Goal: Transaction & Acquisition: Book appointment/travel/reservation

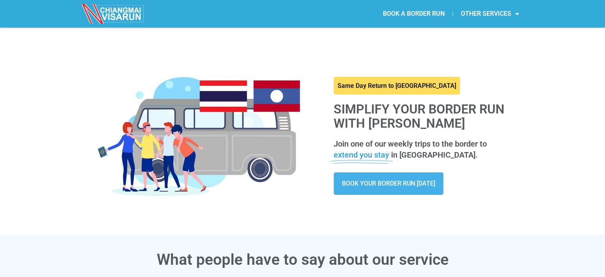
click at [386, 187] on span "BOOK YOUR BORDER RUN [DATE]" at bounding box center [388, 183] width 93 height 6
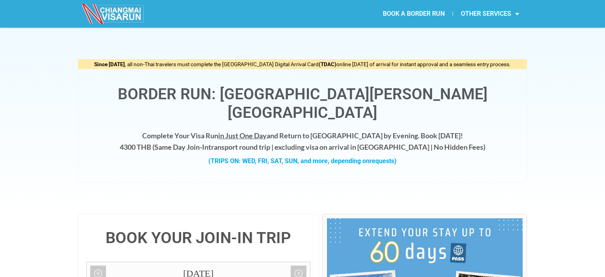
click at [64, 138] on div "Since [DATE] , all non-Thai travelers must complete the [GEOGRAPHIC_DATA] Digit…" at bounding box center [302, 121] width 605 height 186
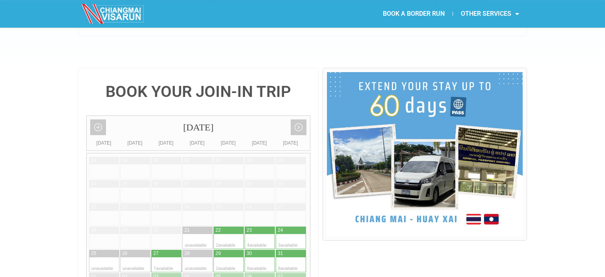
scroll to position [166, 0]
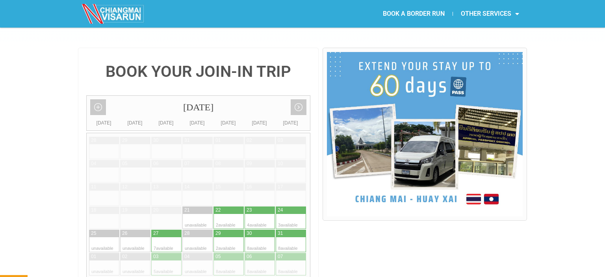
click at [169, 260] on div at bounding box center [174, 267] width 15 height 15
type input "[DATE]"
radio input "true"
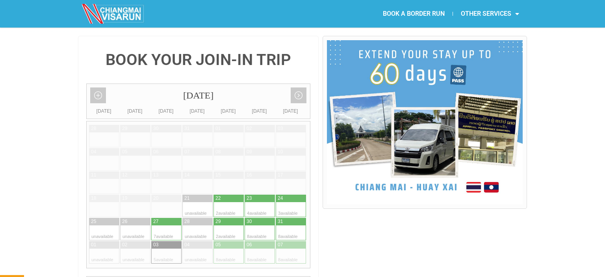
scroll to position [149, 0]
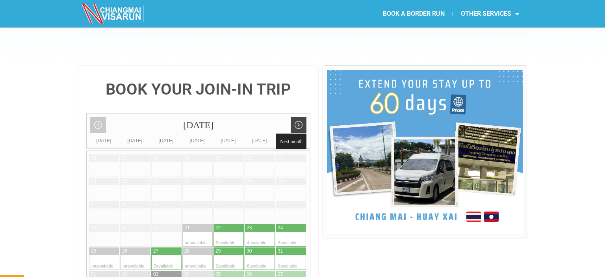
click at [296, 117] on link "Next month" at bounding box center [299, 125] width 16 height 16
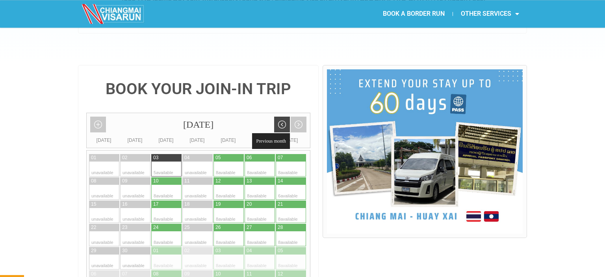
click at [278, 117] on link "Previous month" at bounding box center [282, 125] width 16 height 16
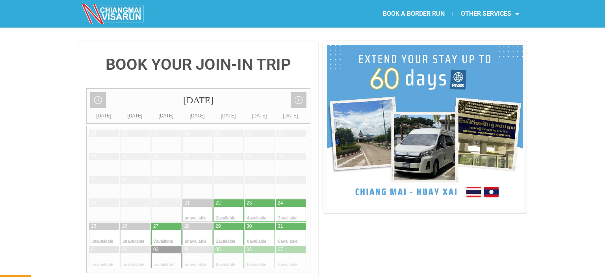
scroll to position [191, 0]
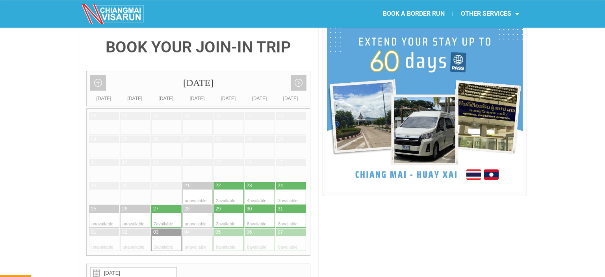
click at [295, 213] on div at bounding box center [298, 220] width 15 height 15
type input "[DATE]"
radio input "true"
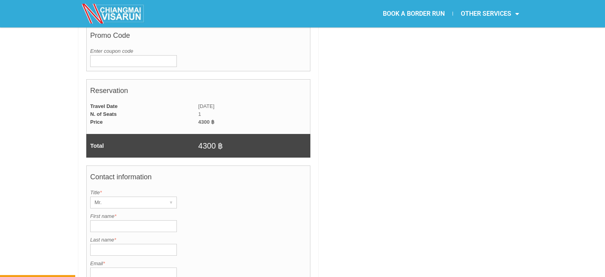
scroll to position [357, 0]
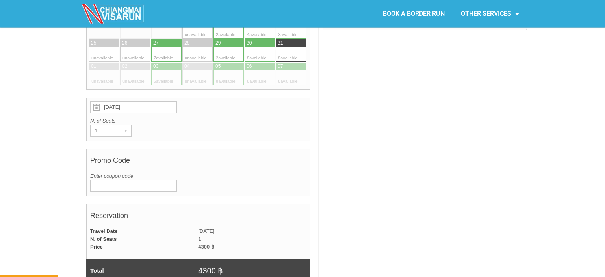
click at [343, 101] on div at bounding box center [425, 259] width 204 height 805
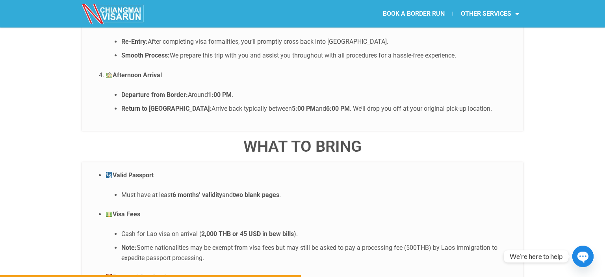
scroll to position [1771, 0]
